Goal: Task Accomplishment & Management: Use online tool/utility

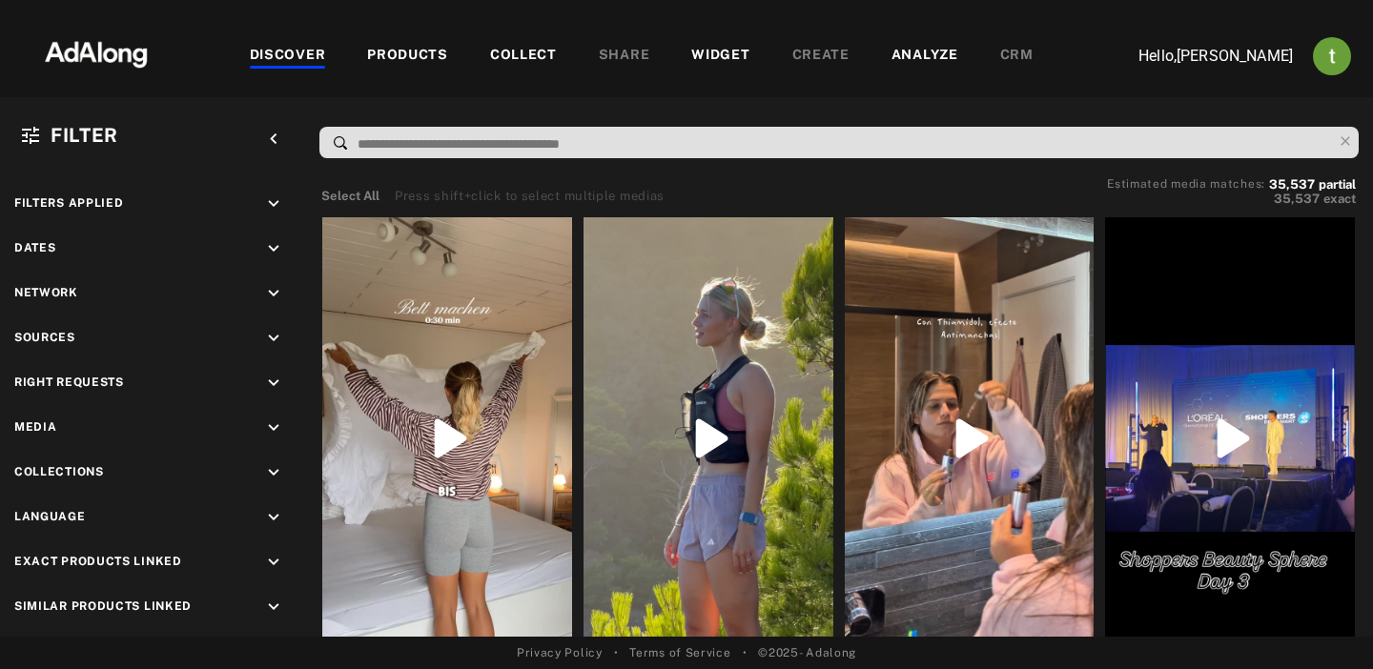
click at [730, 52] on div "WIDGET" at bounding box center [720, 56] width 58 height 23
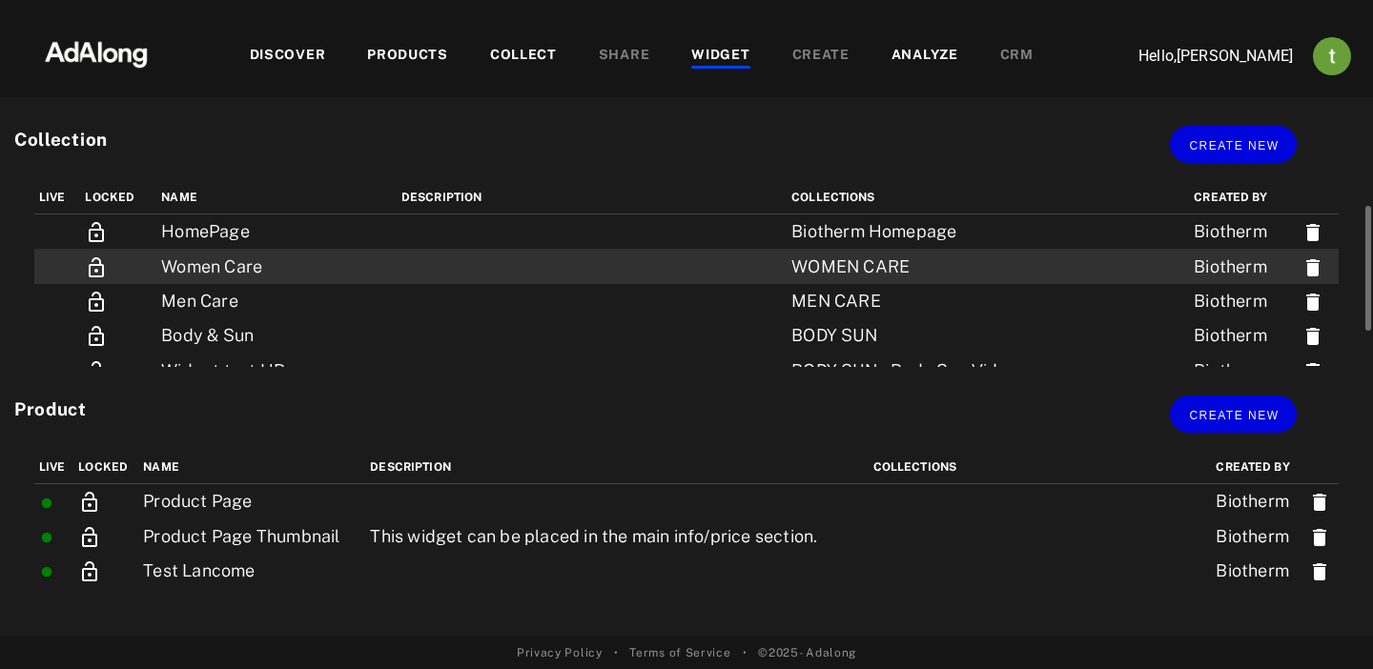
scroll to position [90, 0]
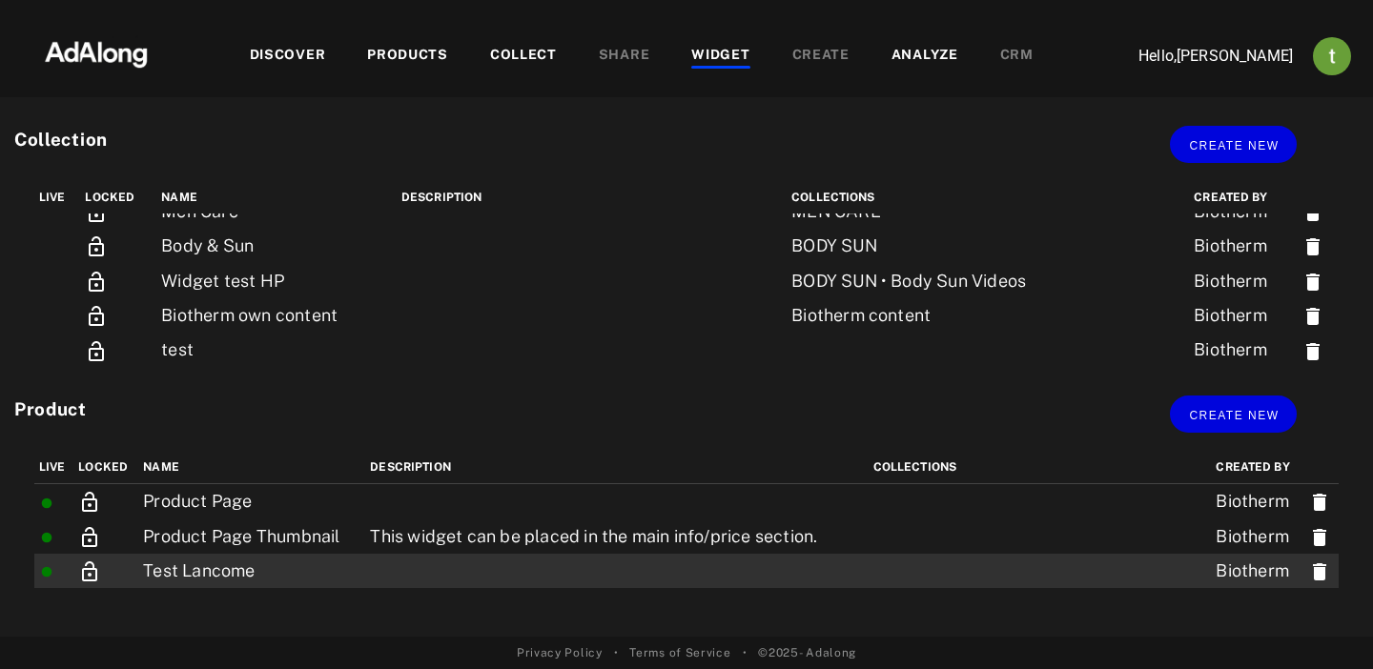
click at [391, 561] on td at bounding box center [616, 571] width 503 height 34
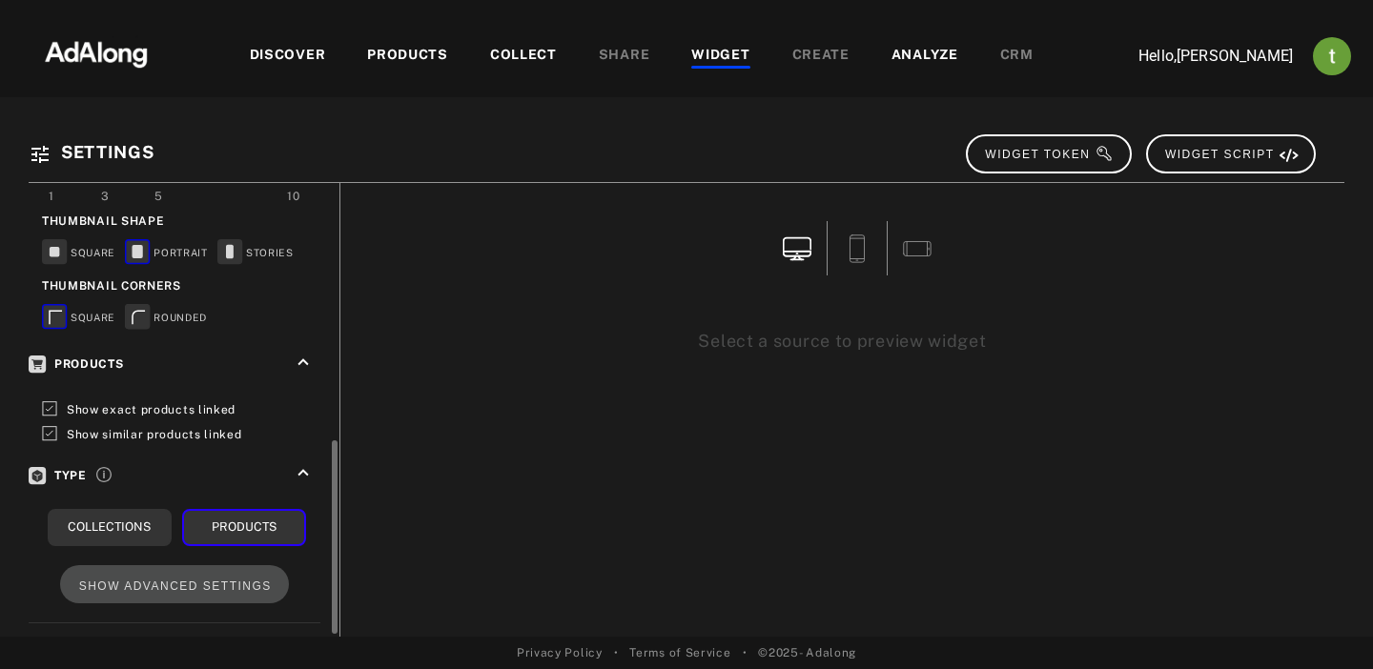
scroll to position [606, 0]
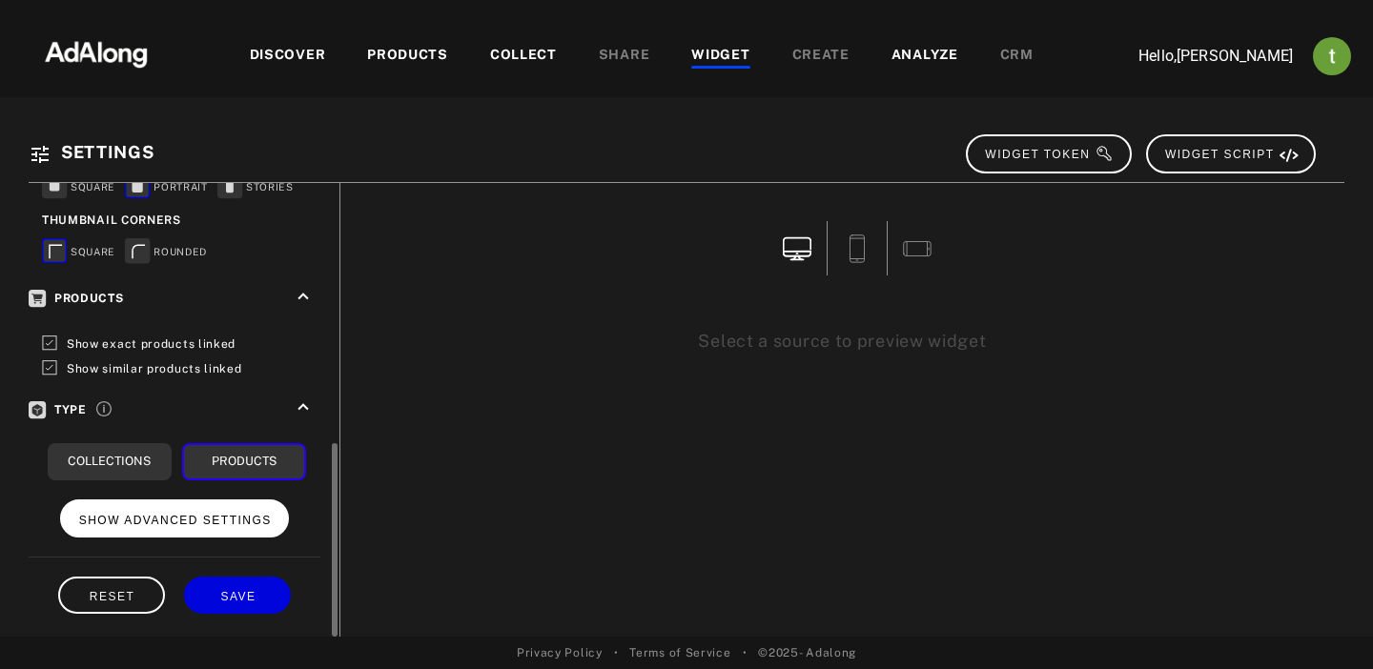
click at [175, 514] on span "SHOW ADVANCED SETTINGS" at bounding box center [175, 520] width 193 height 13
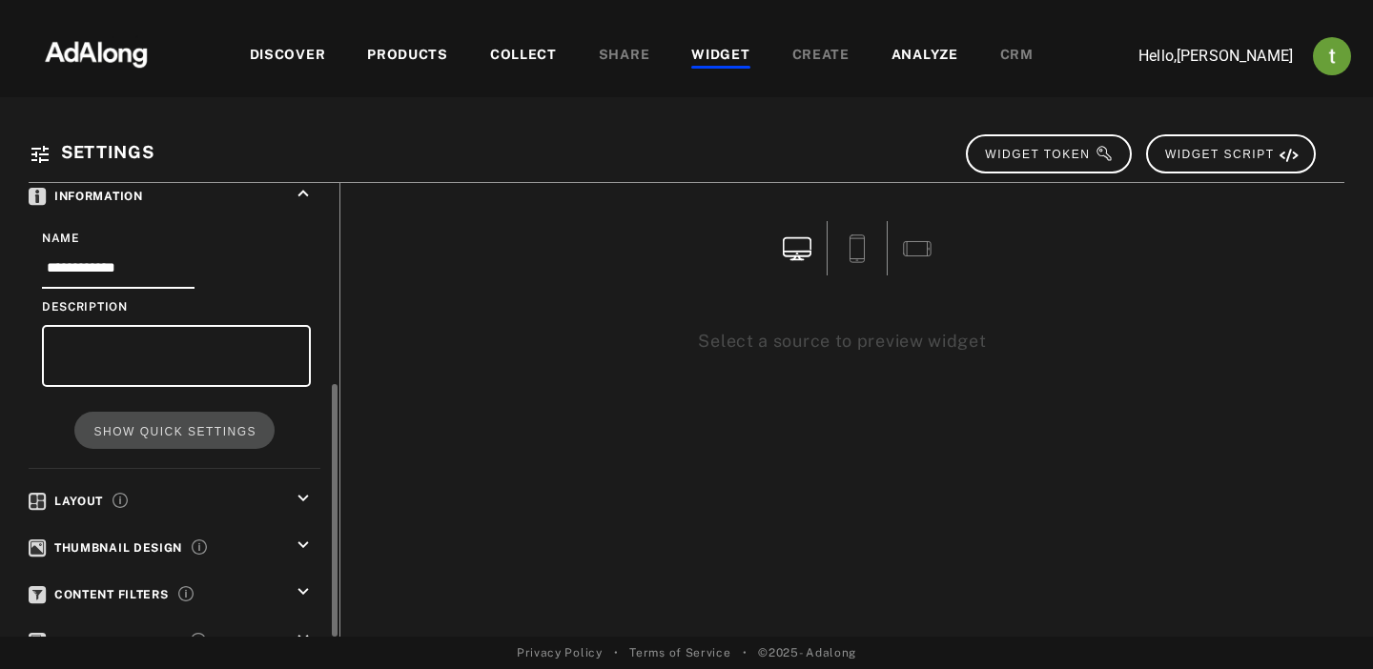
scroll to position [0, 0]
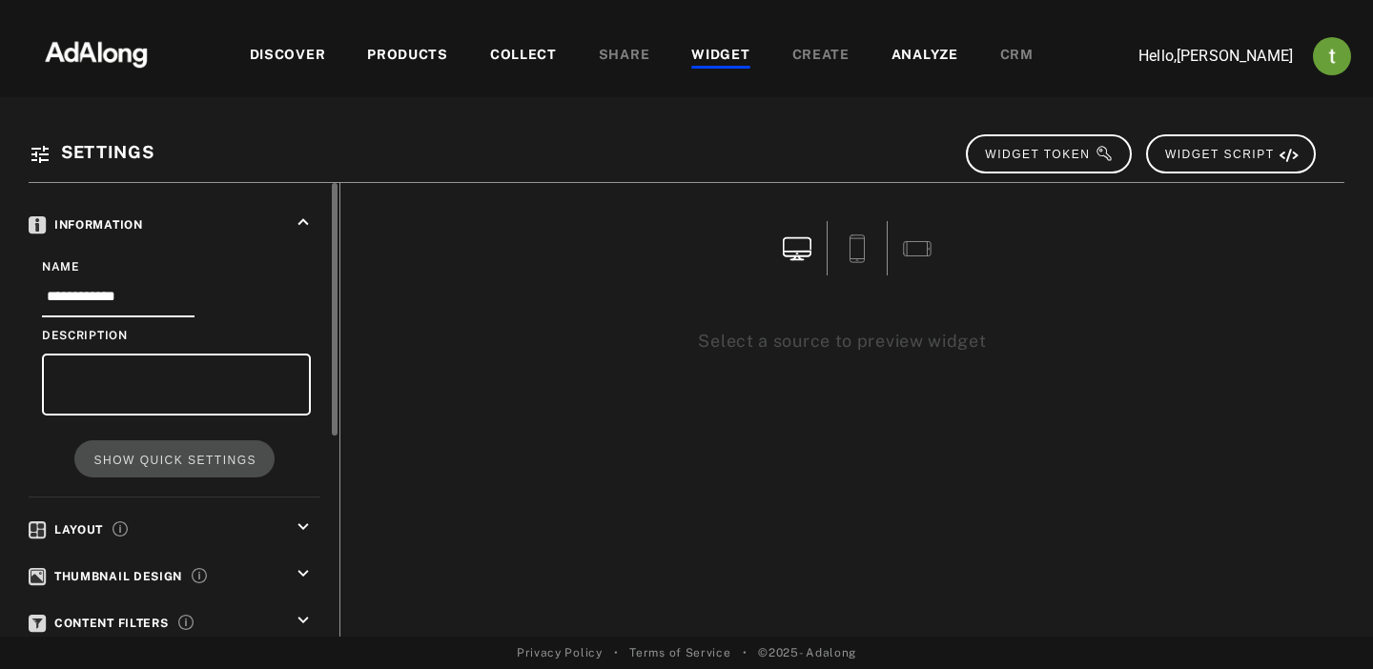
click at [298, 229] on icon "keyboard_arrow_up" at bounding box center [303, 222] width 21 height 21
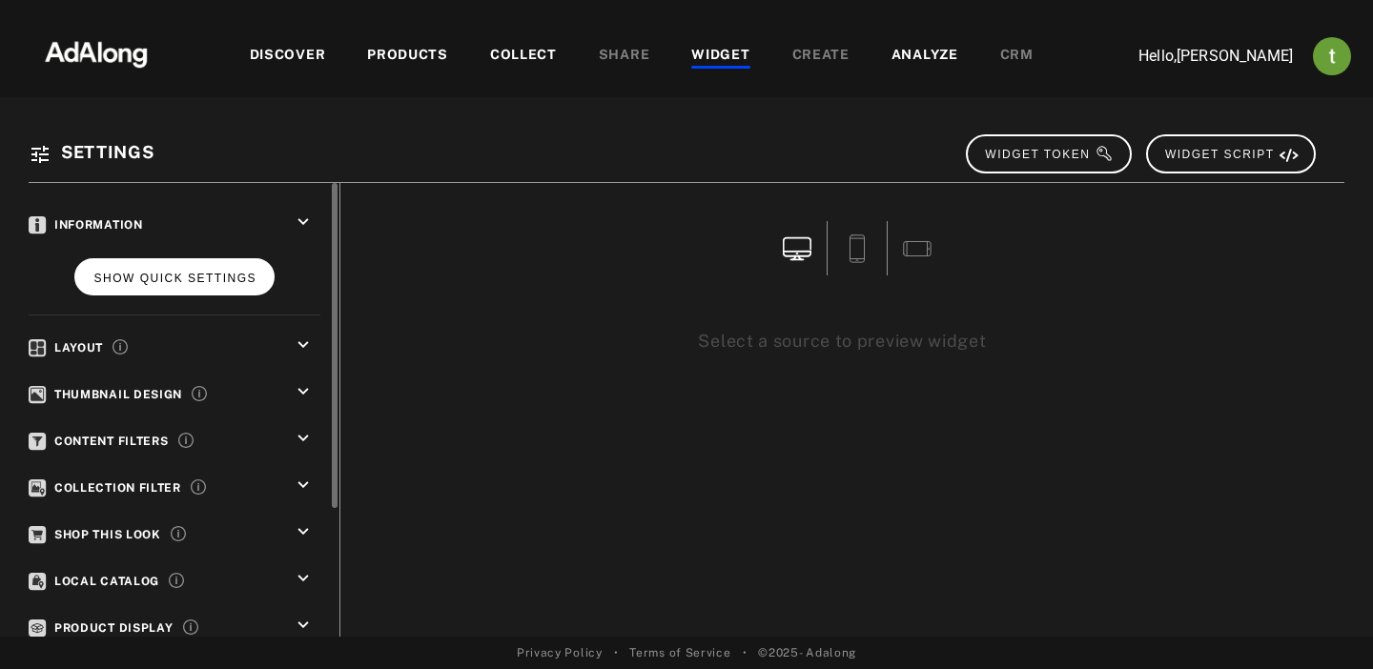
click at [220, 287] on button "SHOW QUICK SETTINGS" at bounding box center [173, 276] width 199 height 37
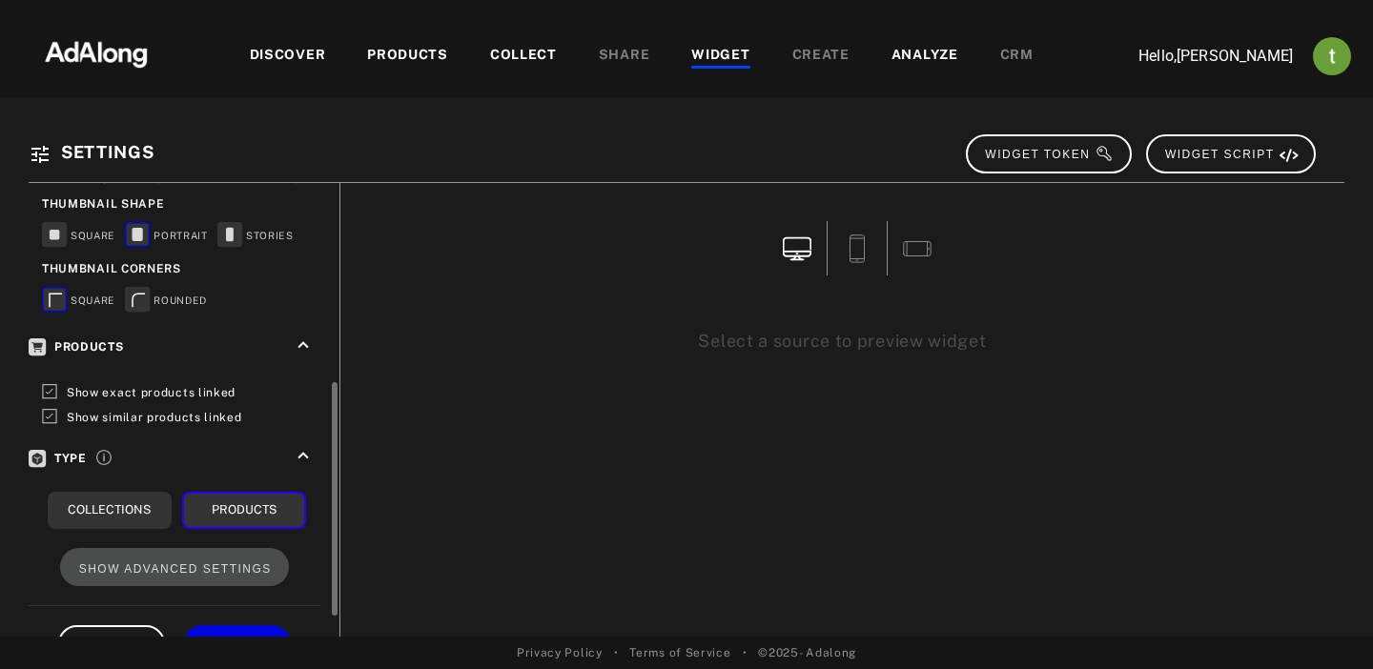
scroll to position [379, 0]
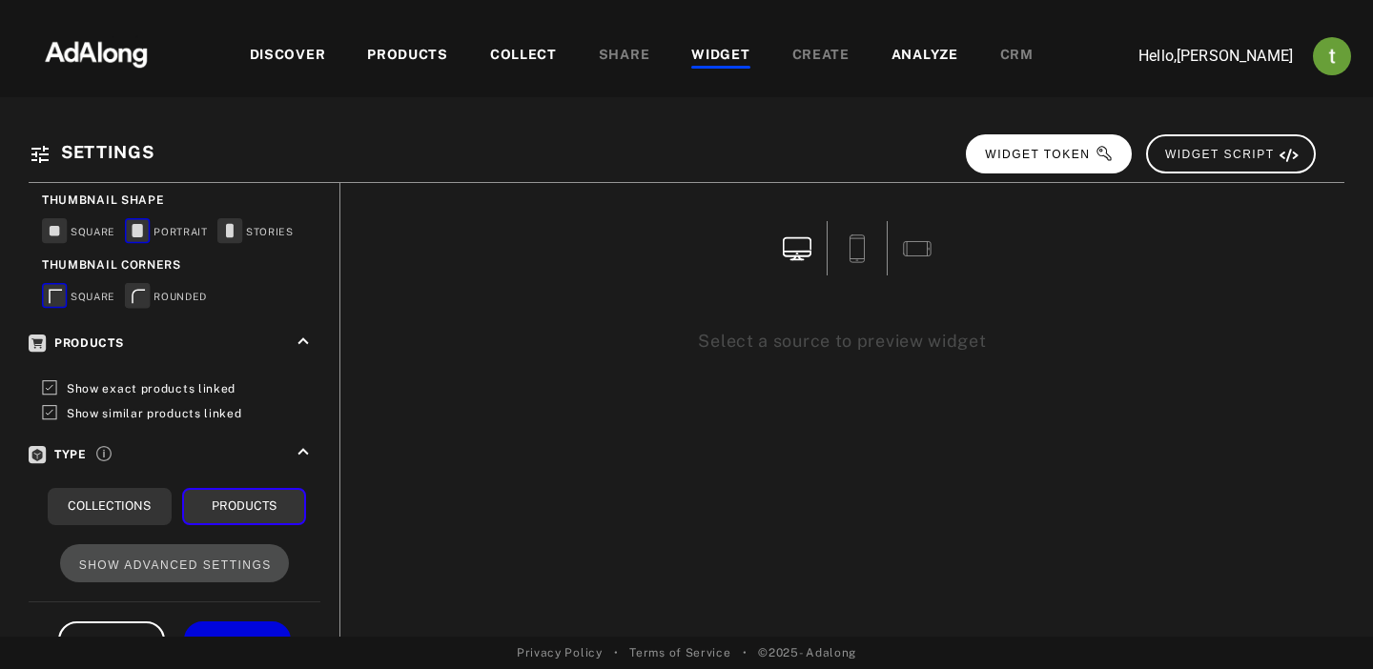
click at [1089, 143] on button "WIDGET TOKEN" at bounding box center [1049, 153] width 166 height 39
click at [419, 65] on div "PRODUCTS" at bounding box center [407, 56] width 81 height 23
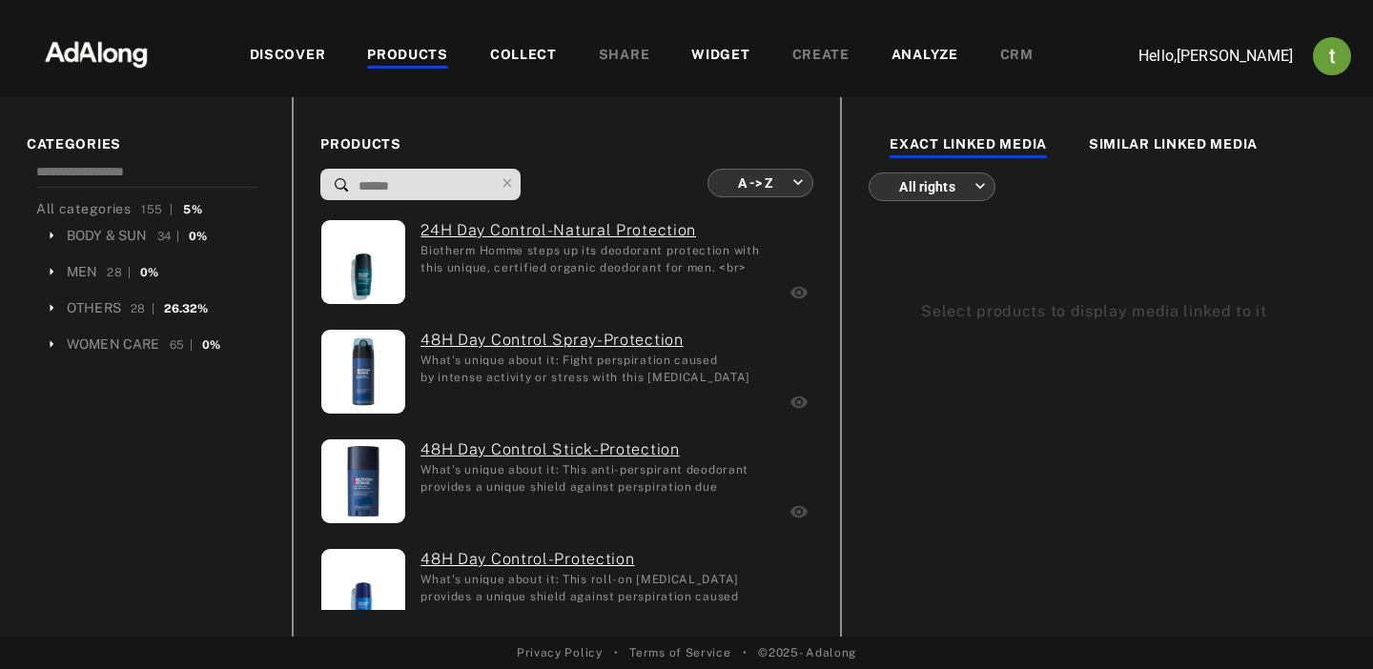
click at [303, 54] on div "DISCOVER" at bounding box center [288, 56] width 76 height 23
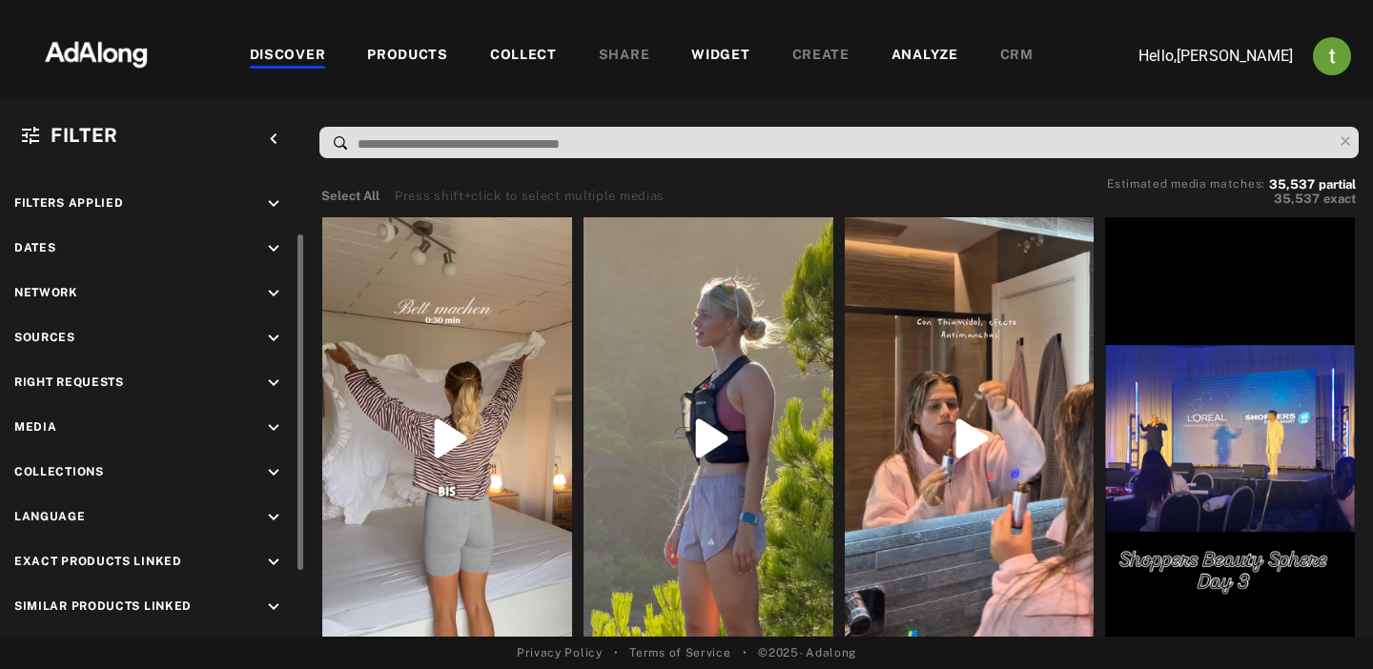
scroll to position [38, 0]
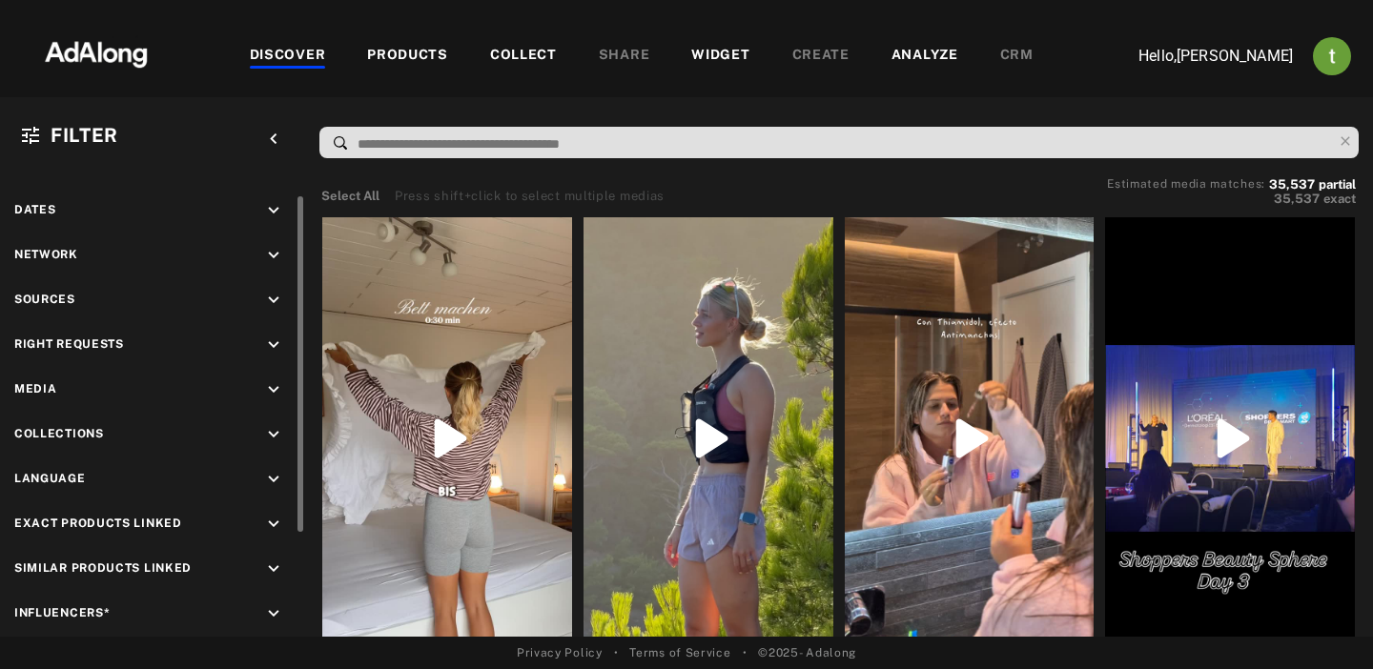
click at [276, 520] on icon "keyboard_arrow_down" at bounding box center [273, 524] width 21 height 21
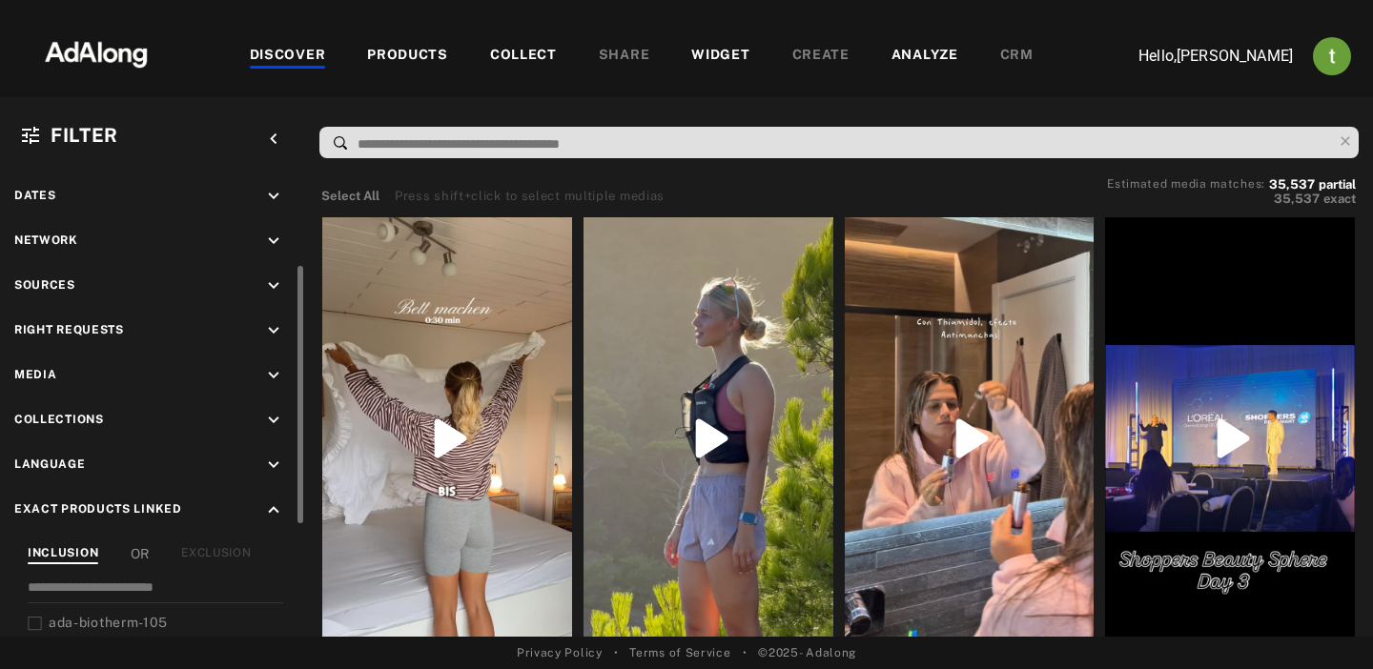
scroll to position [113, 0]
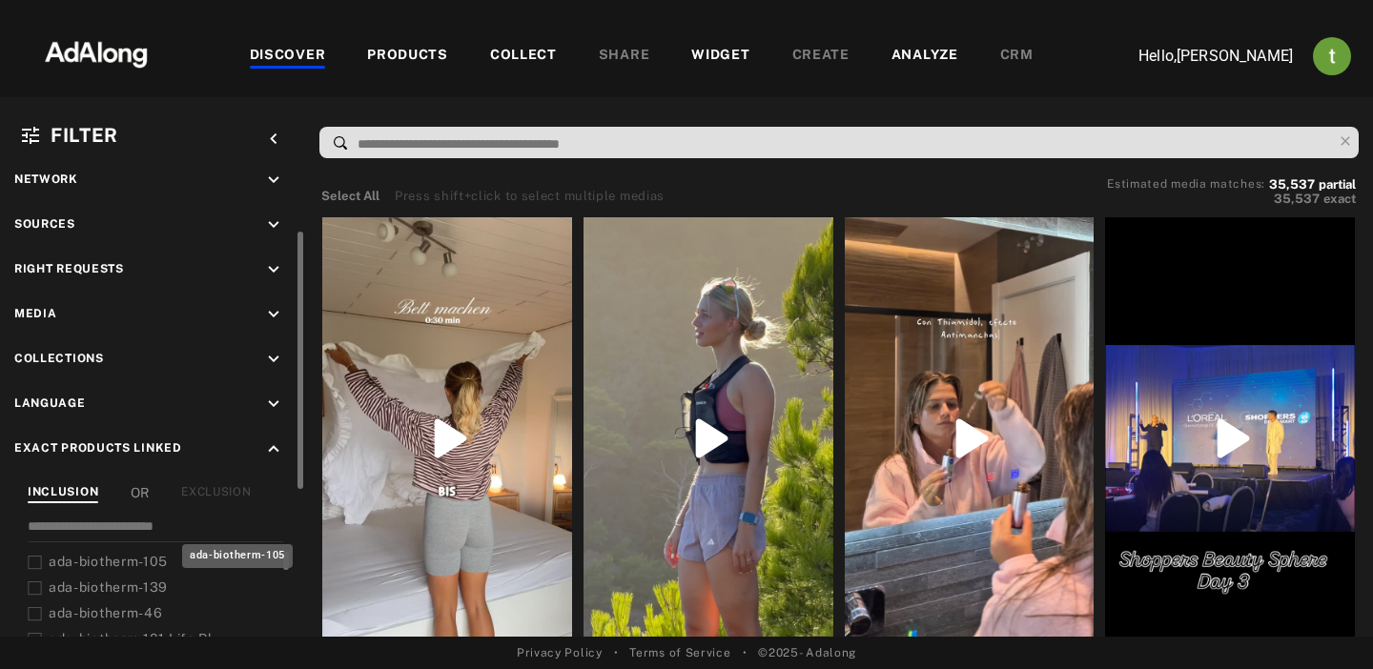
click at [99, 554] on span "ada-biotherm-105" at bounding box center [108, 561] width 119 height 15
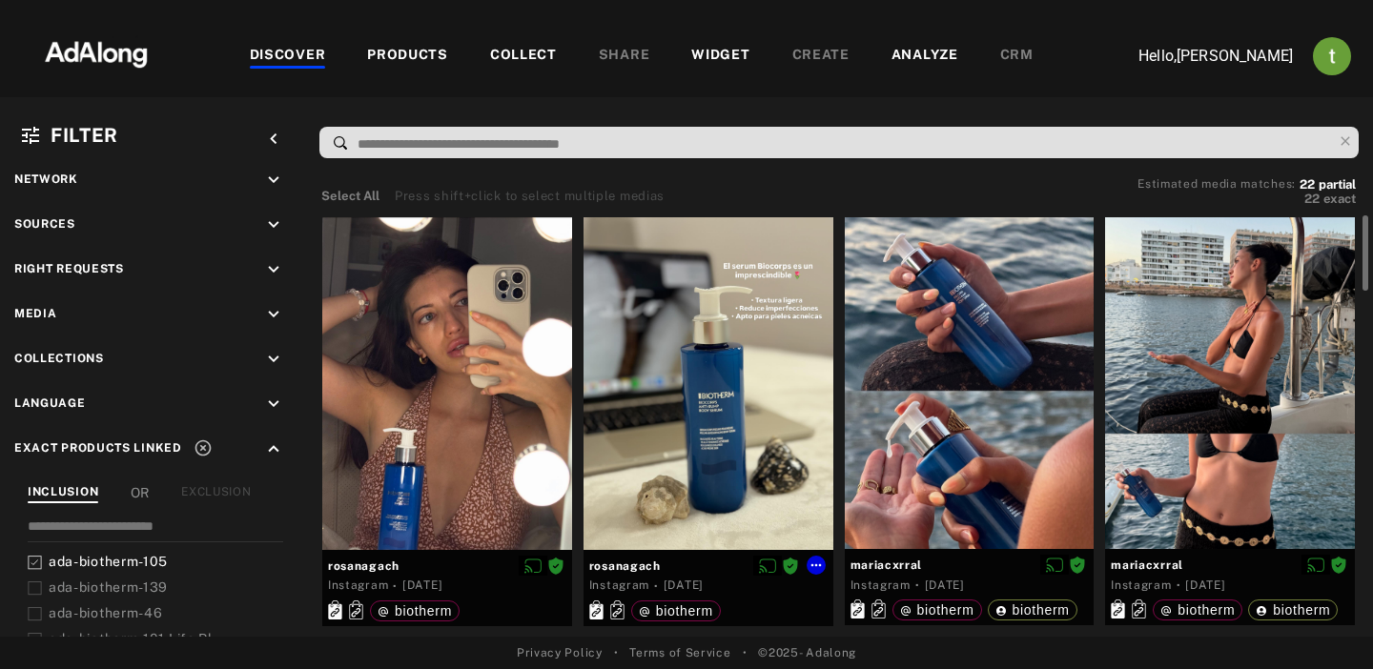
click at [662, 395] on div at bounding box center [709, 383] width 250 height 333
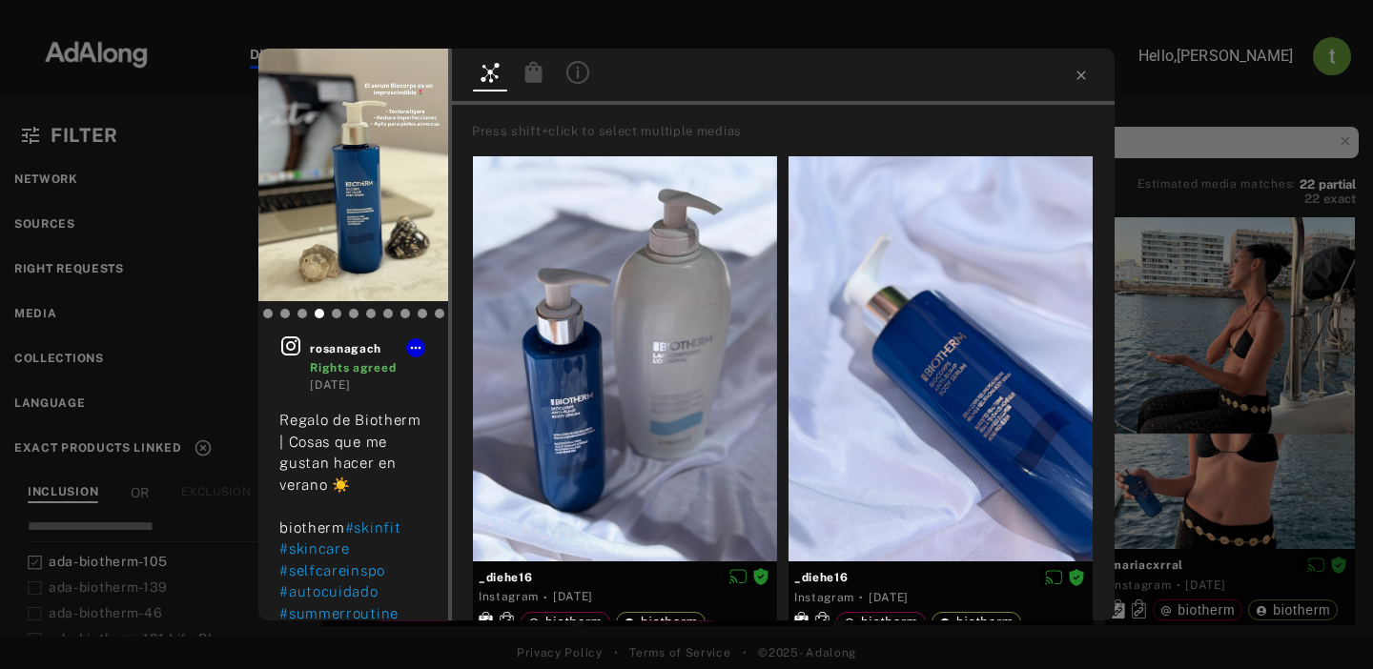
click at [527, 70] on icon at bounding box center [533, 71] width 17 height 21
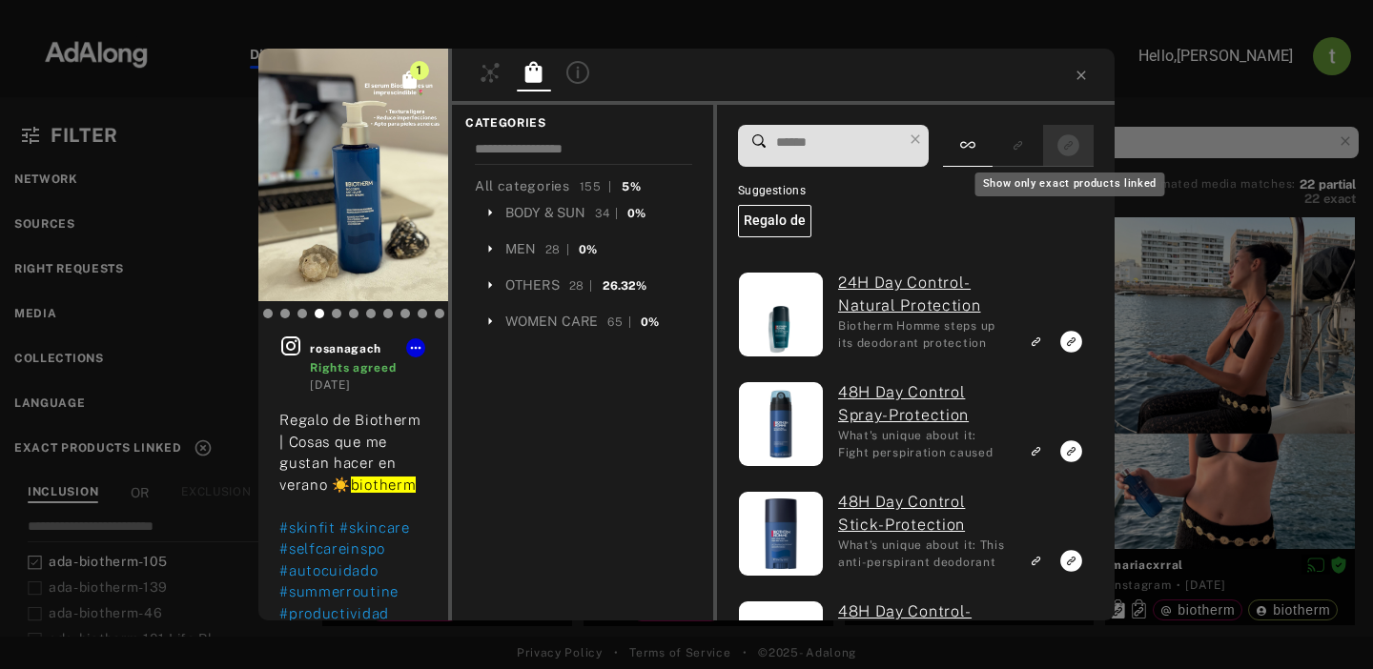
click at [1057, 149] on rect "Show only exact products linked" at bounding box center [1069, 145] width 24 height 24
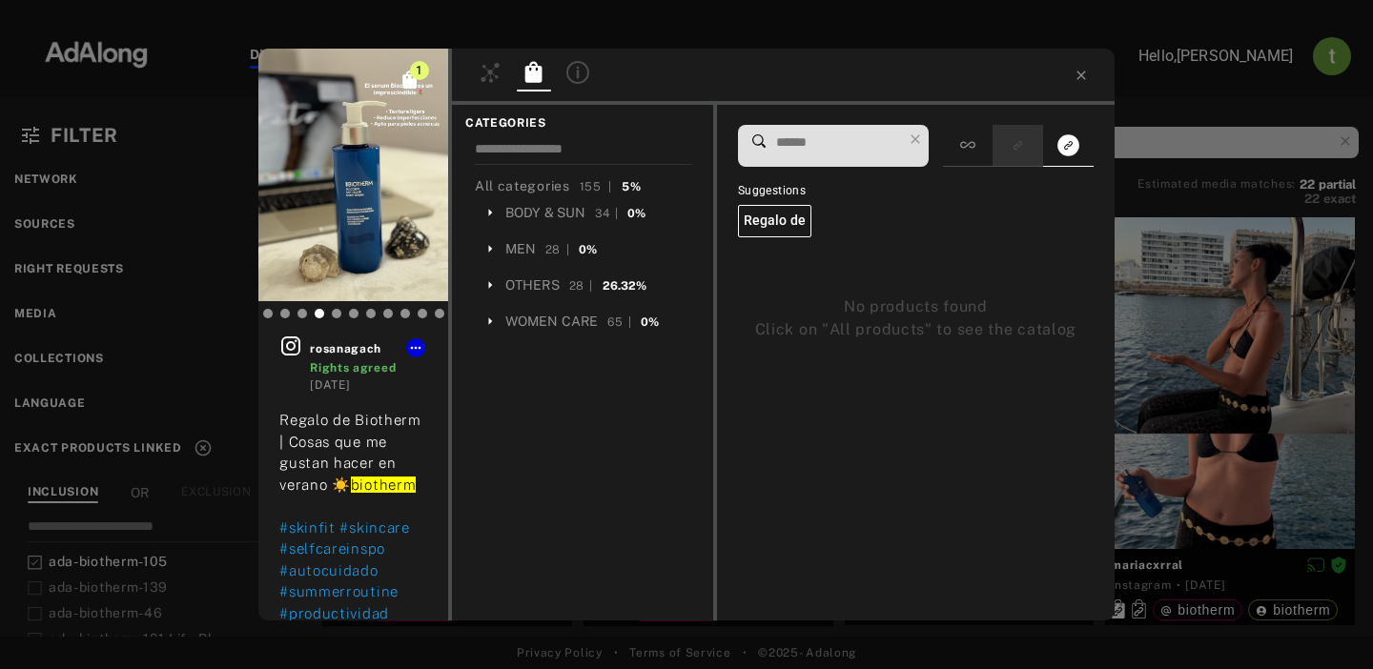
click at [1036, 151] on div at bounding box center [1018, 146] width 51 height 42
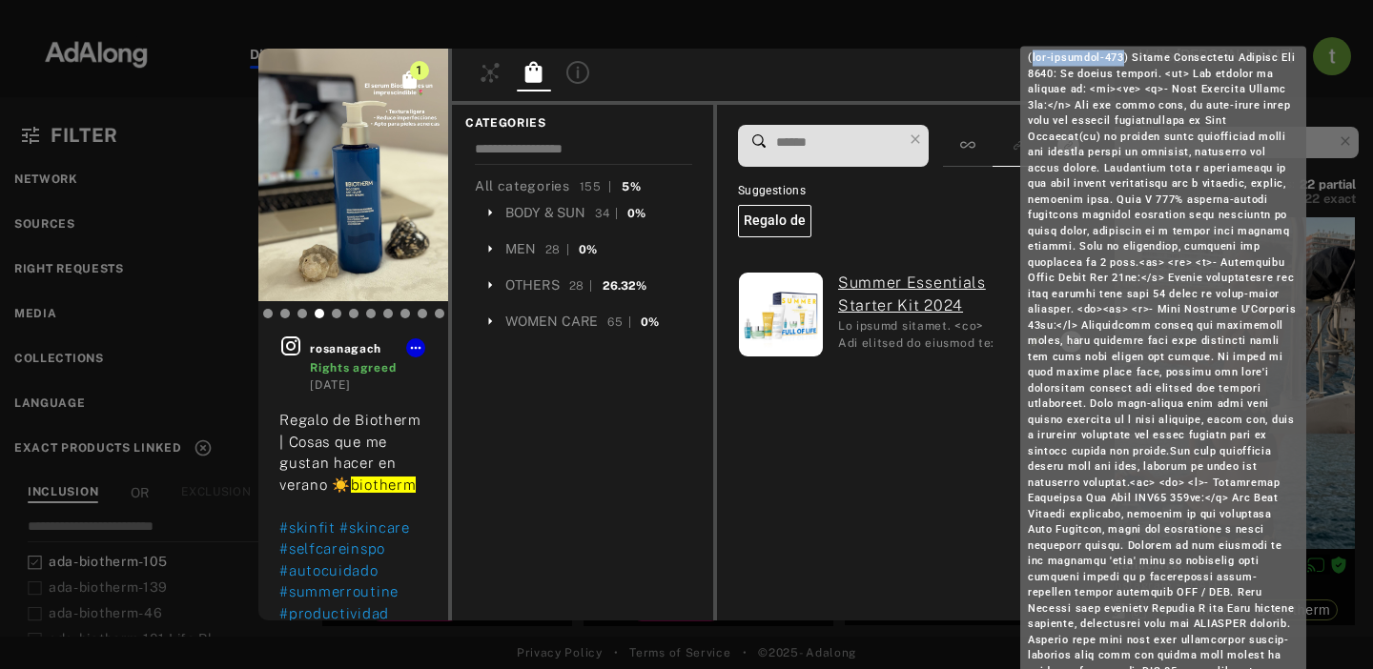
drag, startPoint x: 1033, startPoint y: 62, endPoint x: 1127, endPoint y: 57, distance: 94.5
click at [1127, 57] on div at bounding box center [1163, 381] width 286 height 668
copy div "ada-biotherm-104"
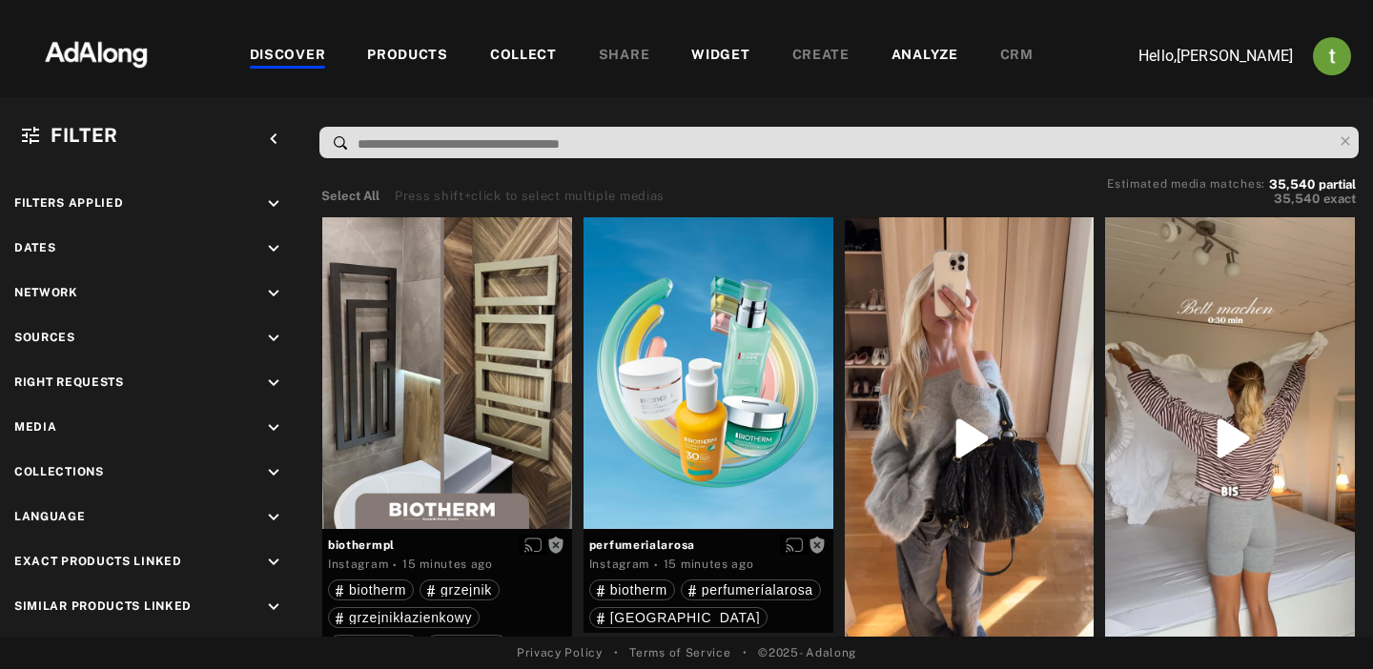
click at [697, 51] on div "WIDGET" at bounding box center [720, 56] width 58 height 23
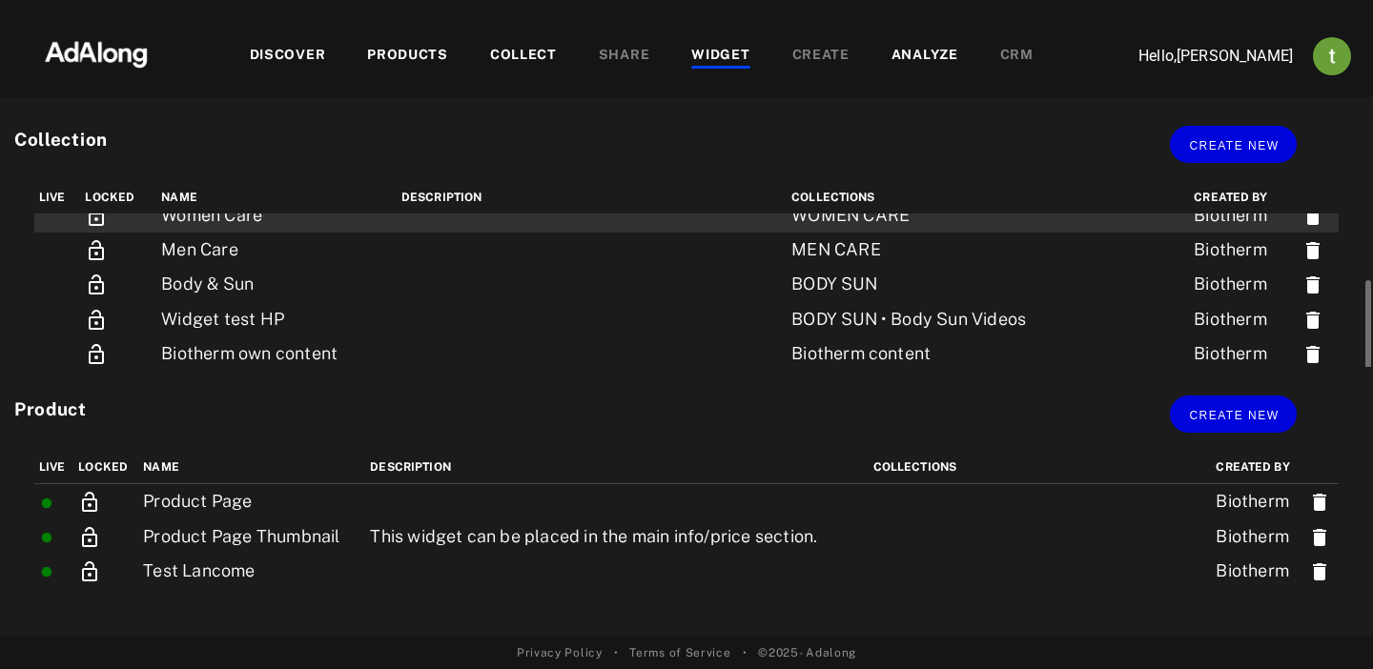
scroll to position [90, 0]
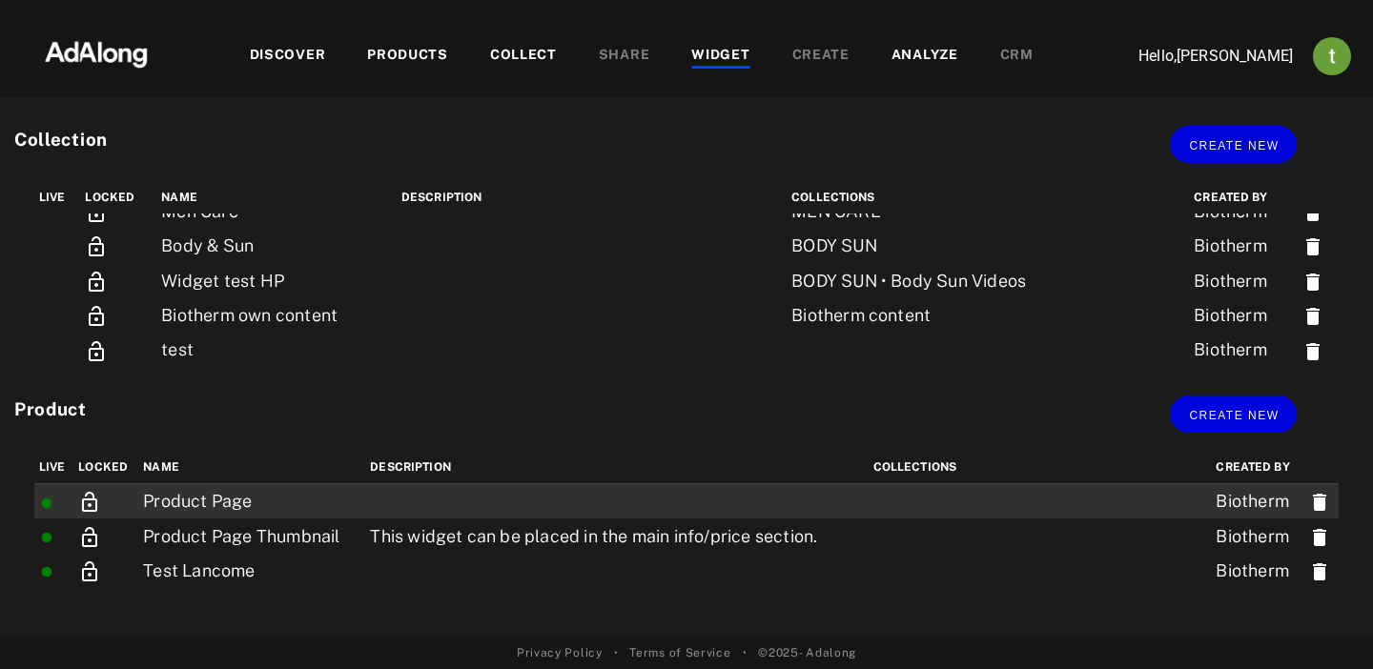
click at [89, 500] on icon at bounding box center [89, 502] width 15 height 20
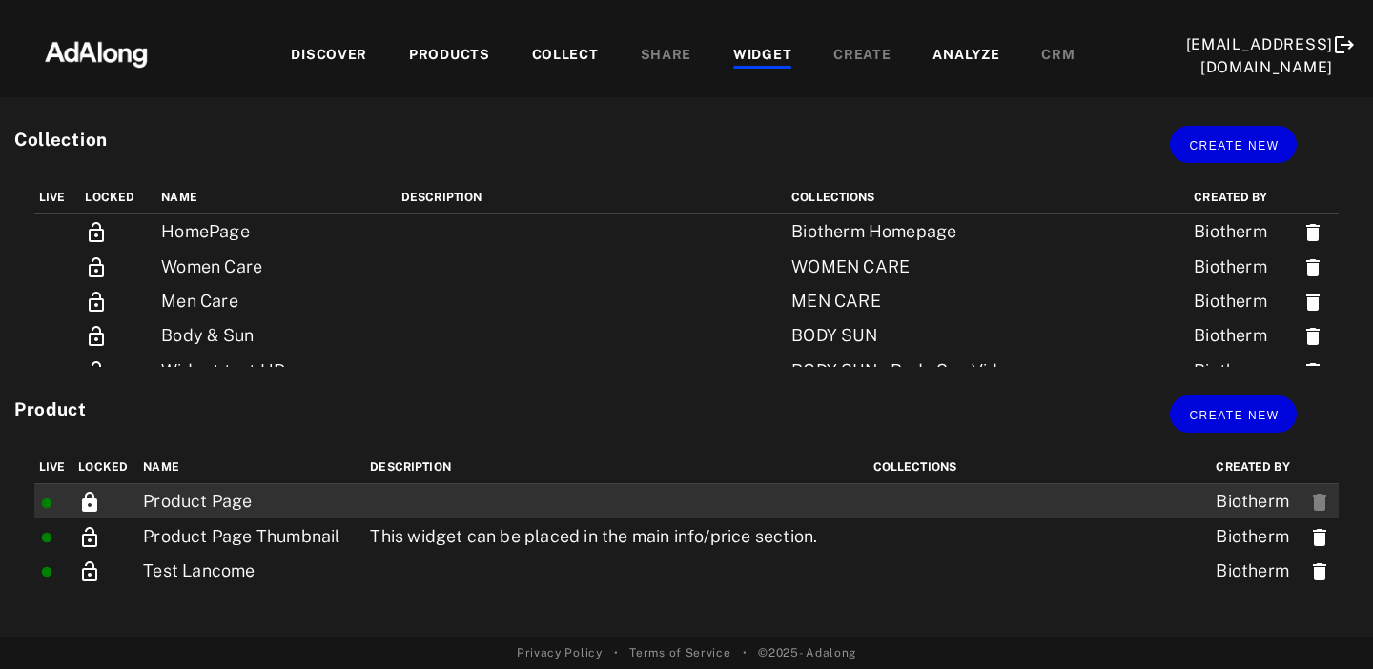
click at [216, 503] on td "Product Page" at bounding box center [251, 501] width 227 height 35
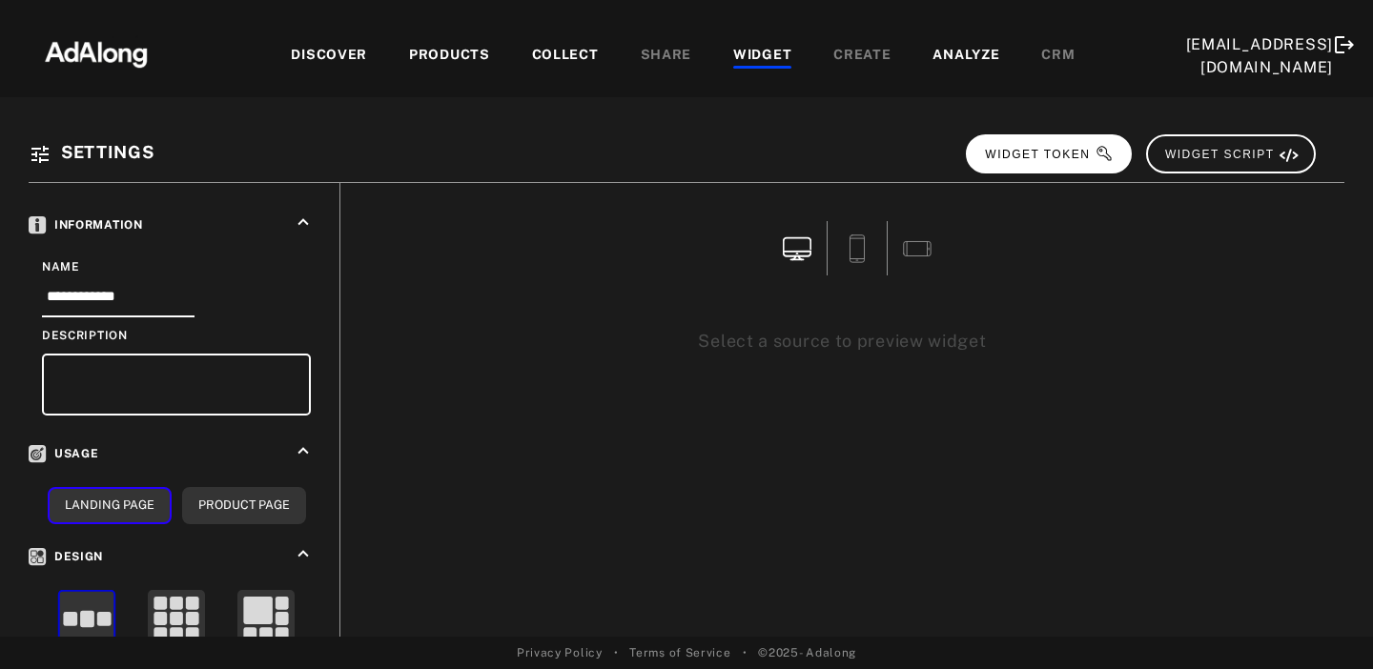
click at [1031, 162] on button "WIDGET TOKEN" at bounding box center [1049, 153] width 166 height 39
